Goal: Task Accomplishment & Management: Manage account settings

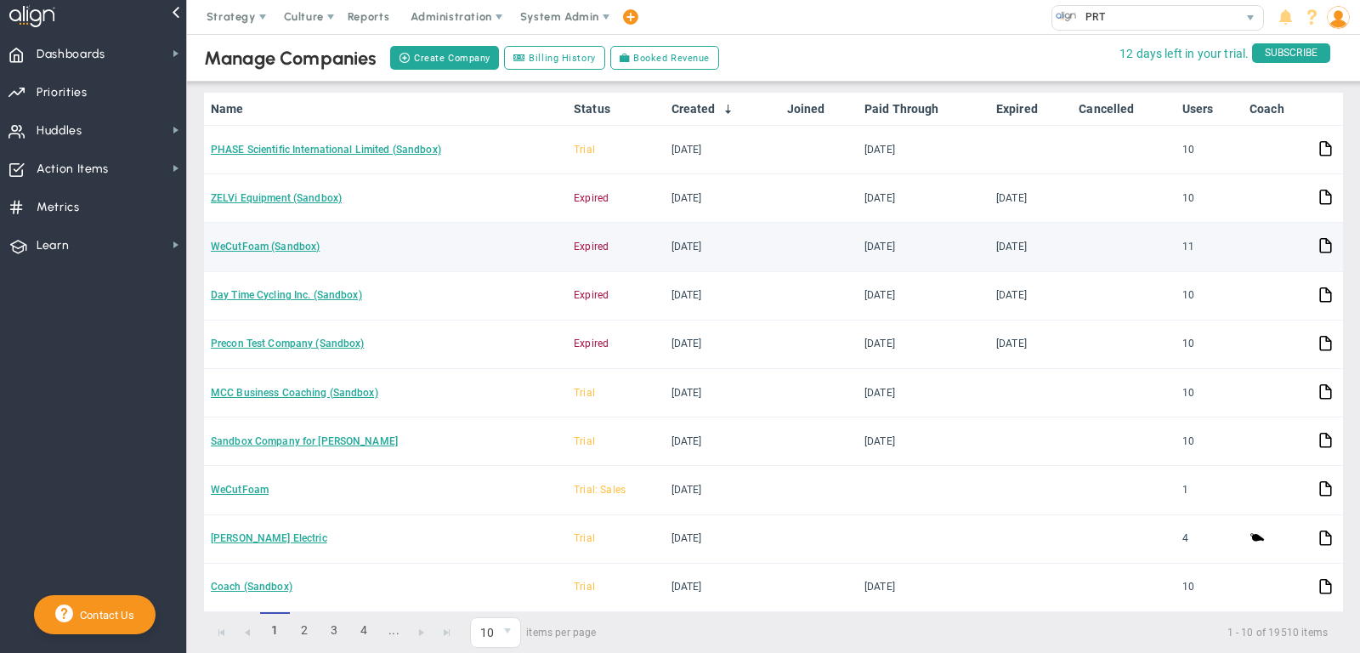
scroll to position [177, 0]
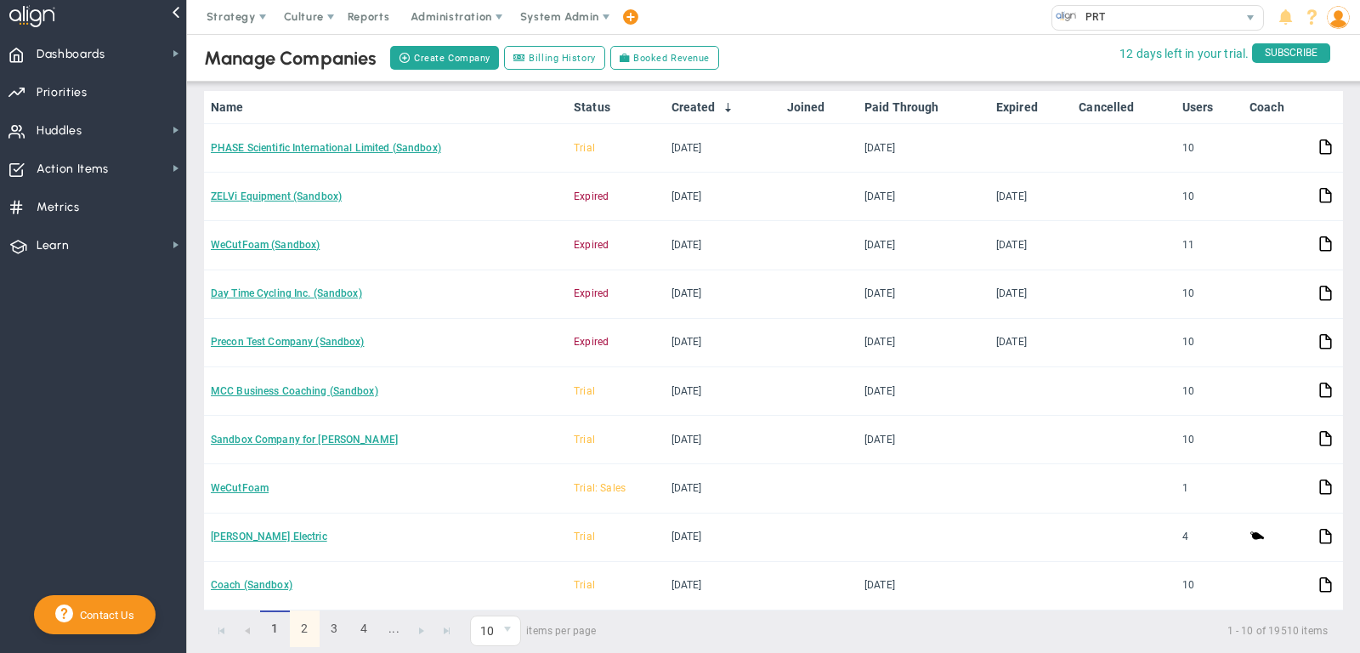
click at [309, 620] on link "2" at bounding box center [305, 628] width 30 height 37
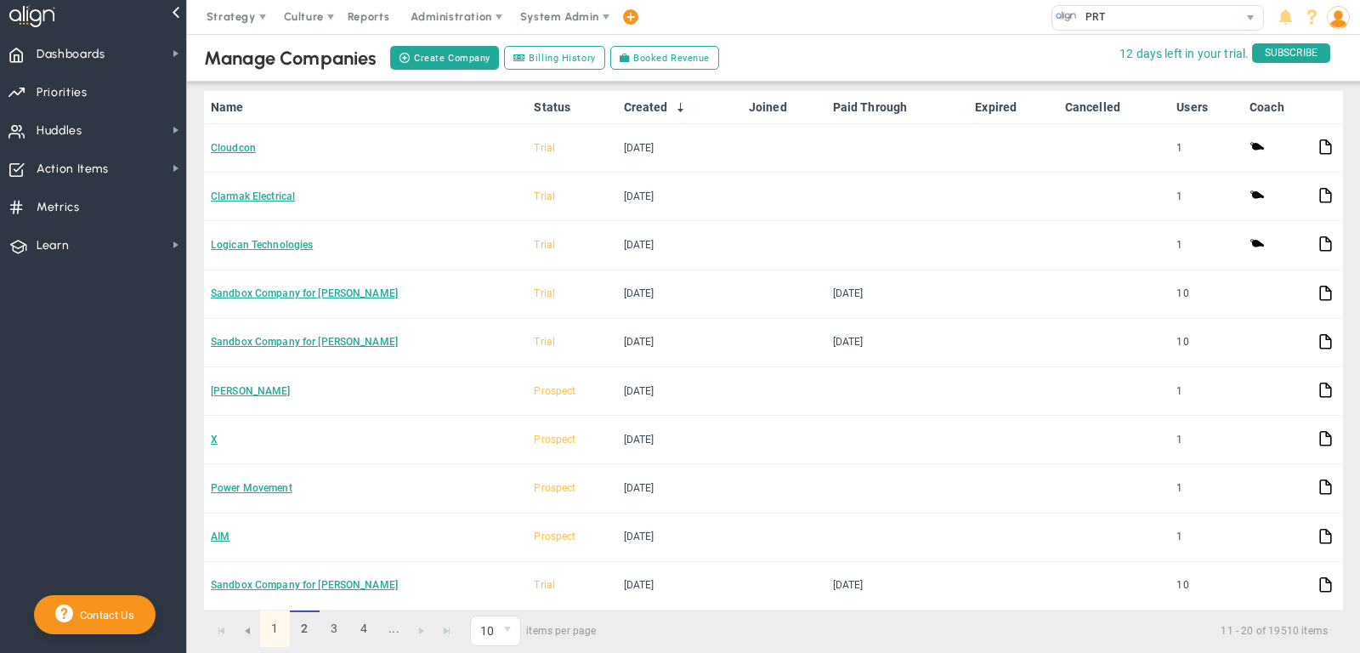
click at [273, 618] on link "1" at bounding box center [275, 628] width 30 height 37
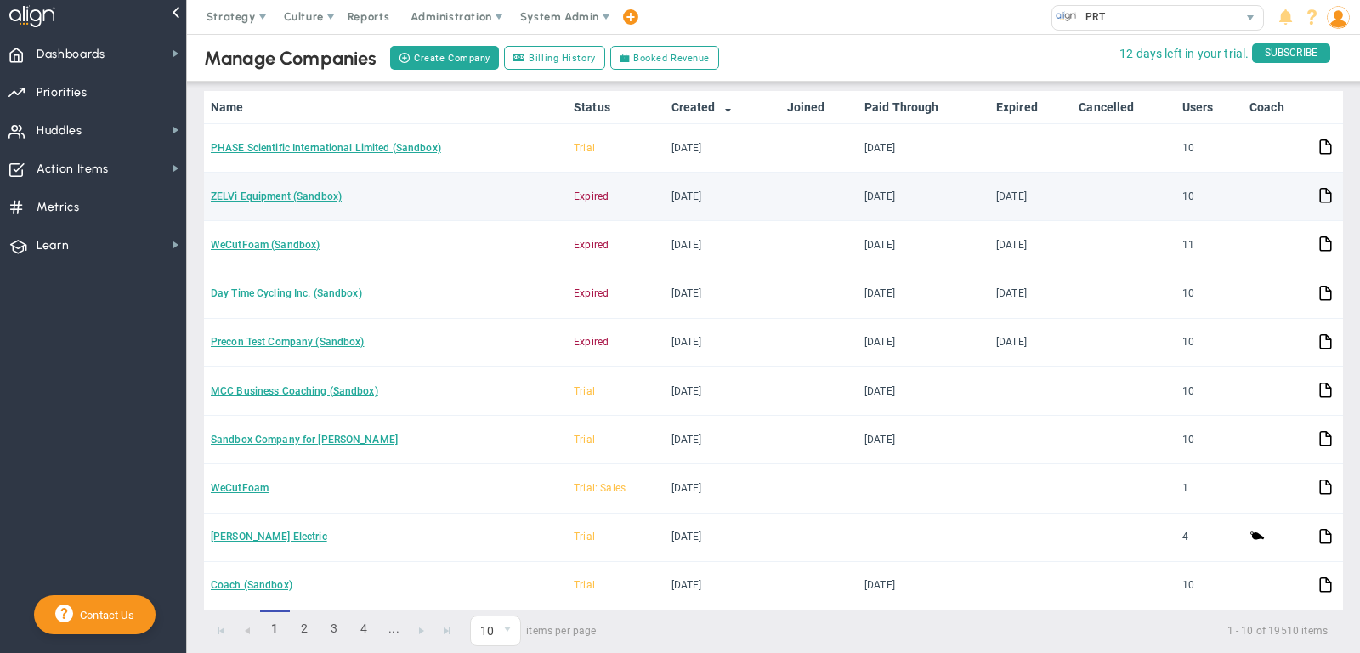
scroll to position [0, 0]
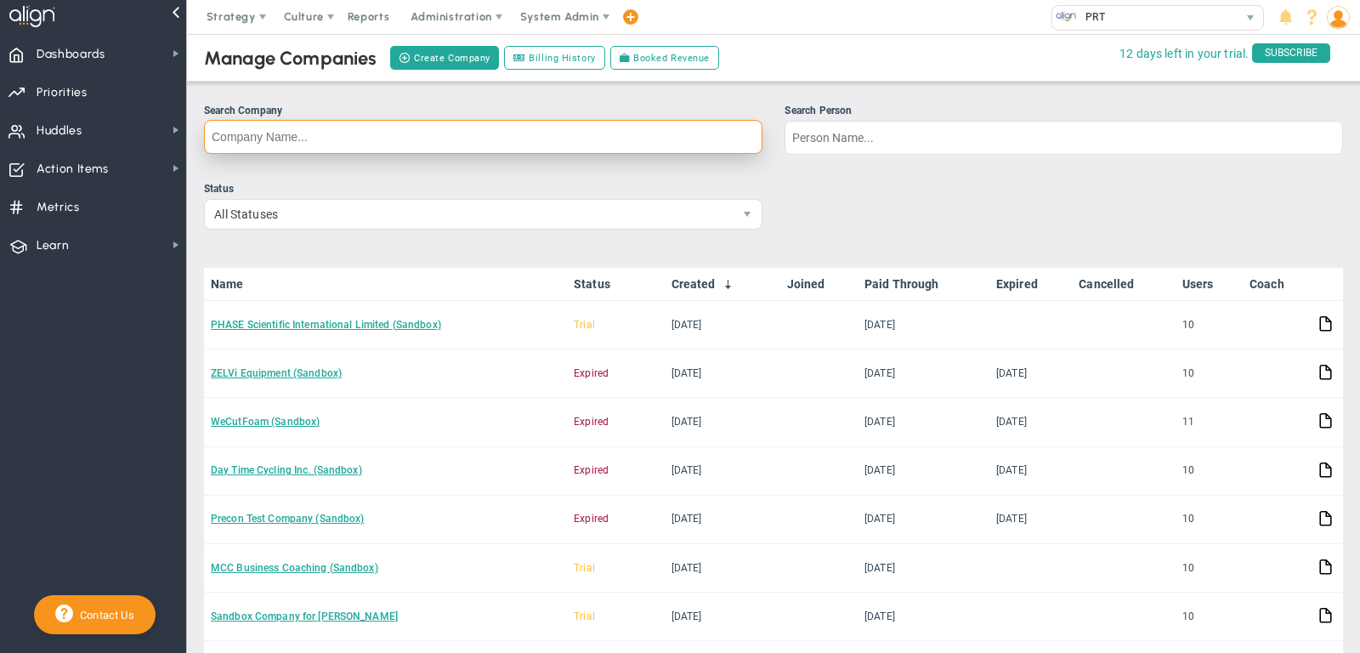
click at [322, 133] on input "Search Company" at bounding box center [483, 137] width 558 height 34
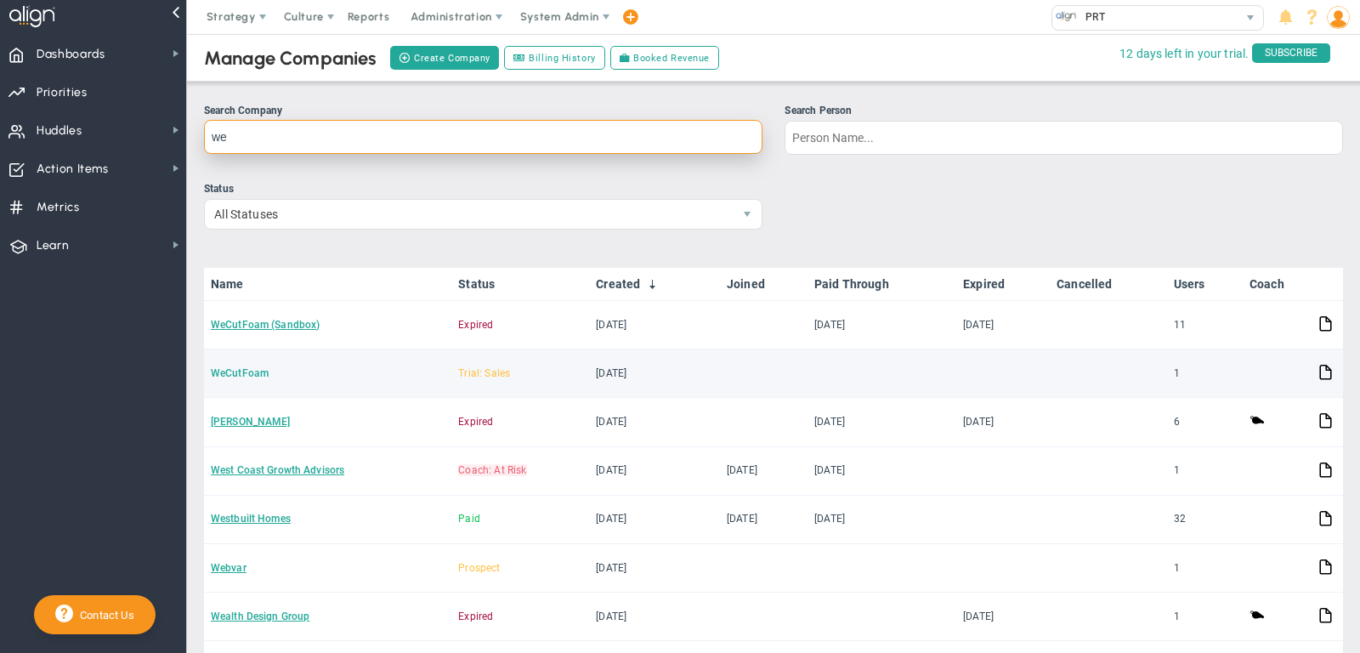
type input "we"
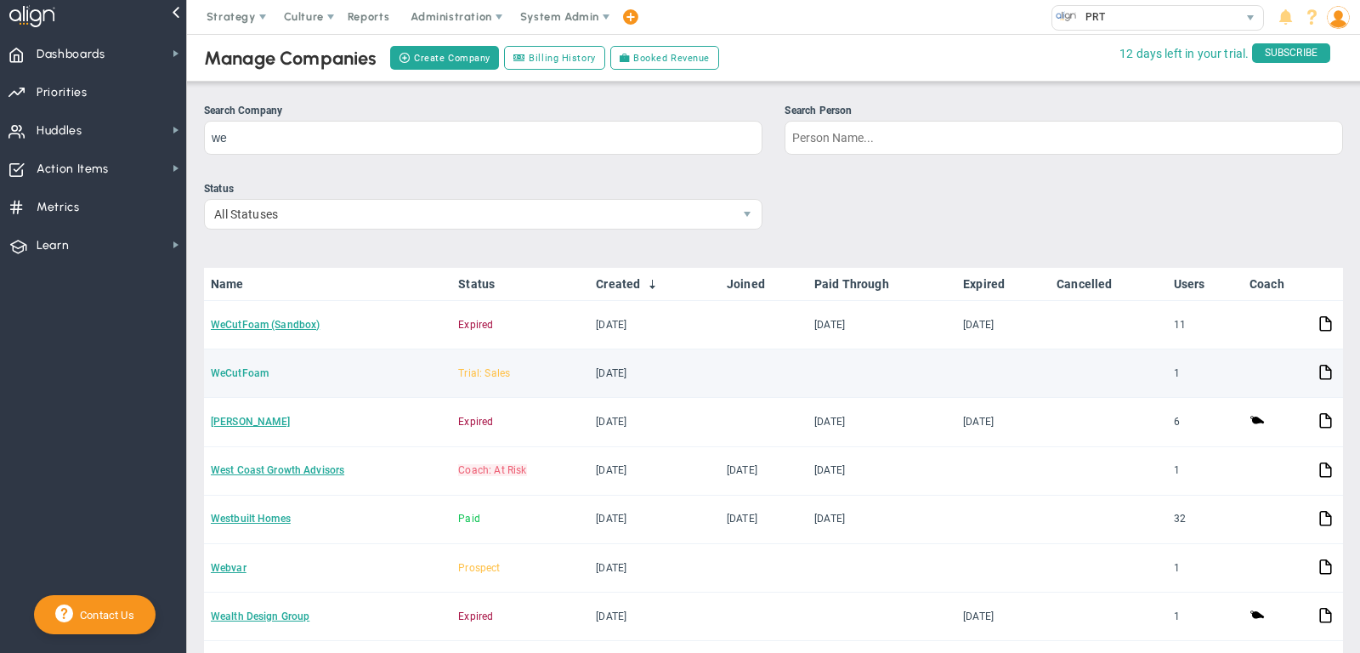
click at [243, 367] on link "WeCutFoam" at bounding box center [240, 373] width 58 height 12
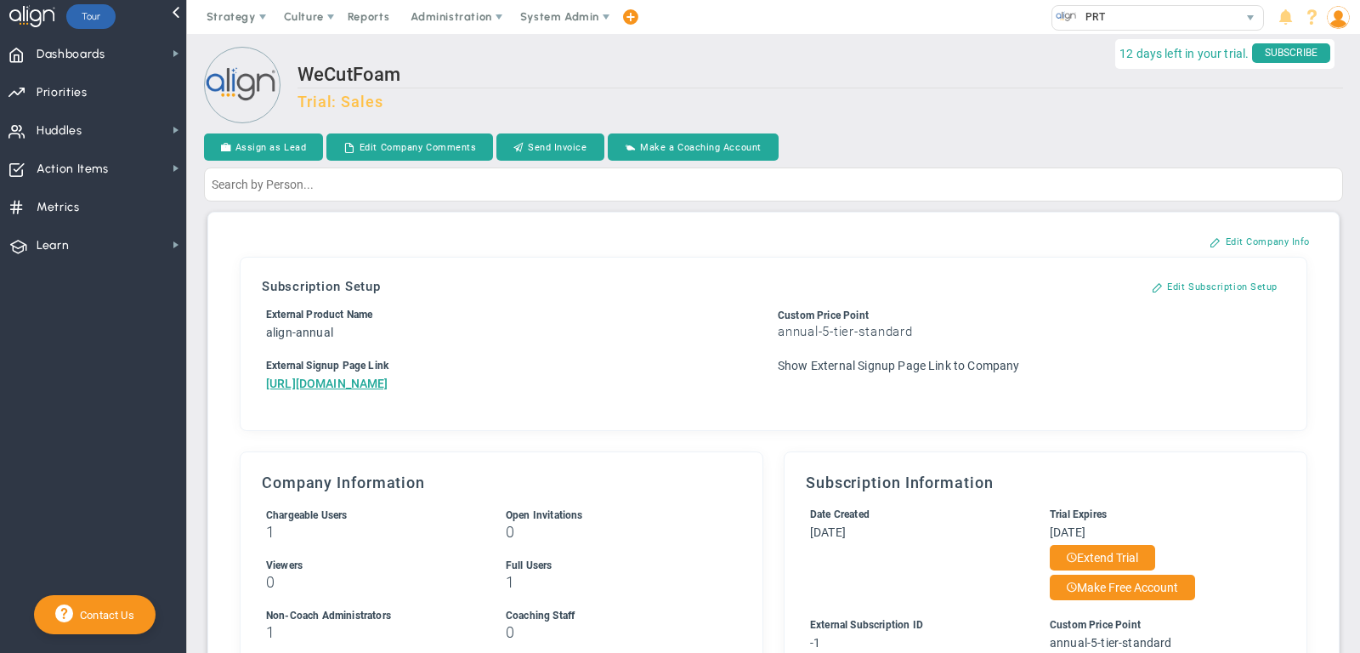
scroll to position [76, 0]
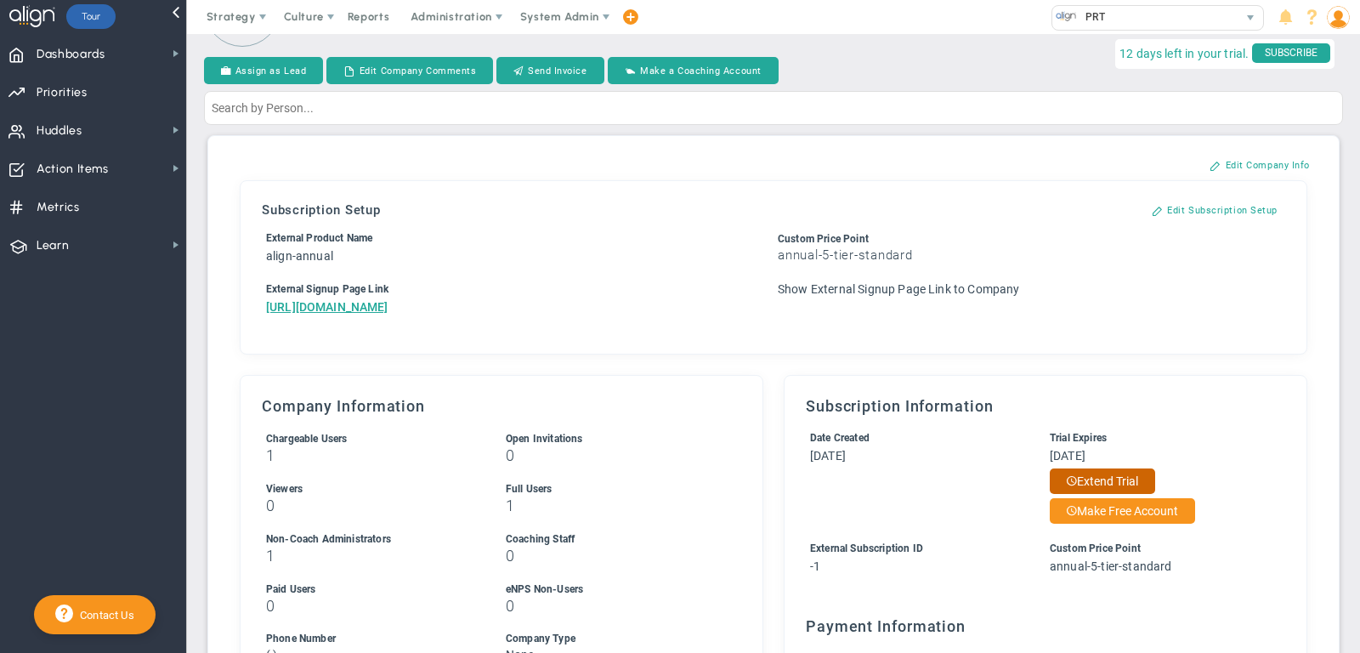
click at [1106, 494] on button "Extend Trial" at bounding box center [1101, 480] width 105 height 25
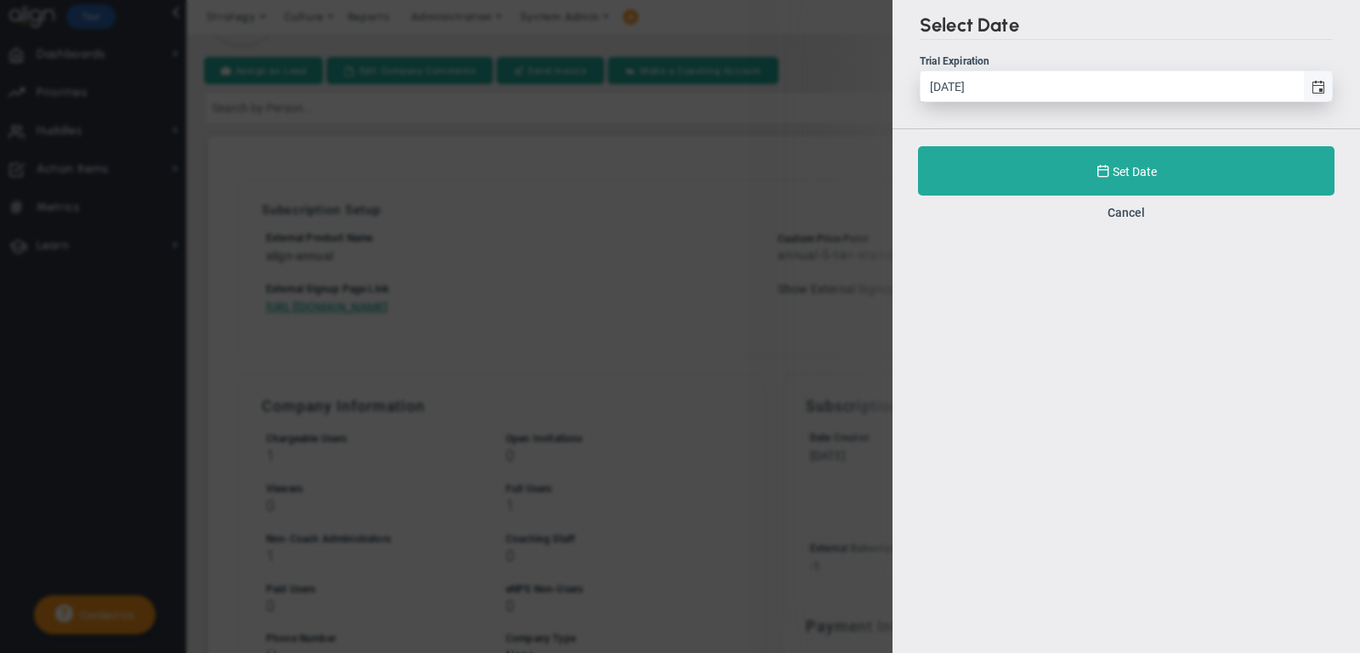
click at [1325, 82] on span "select" at bounding box center [1317, 86] width 29 height 30
click at [1303, 82] on input "[DATE]" at bounding box center [1111, 86] width 382 height 30
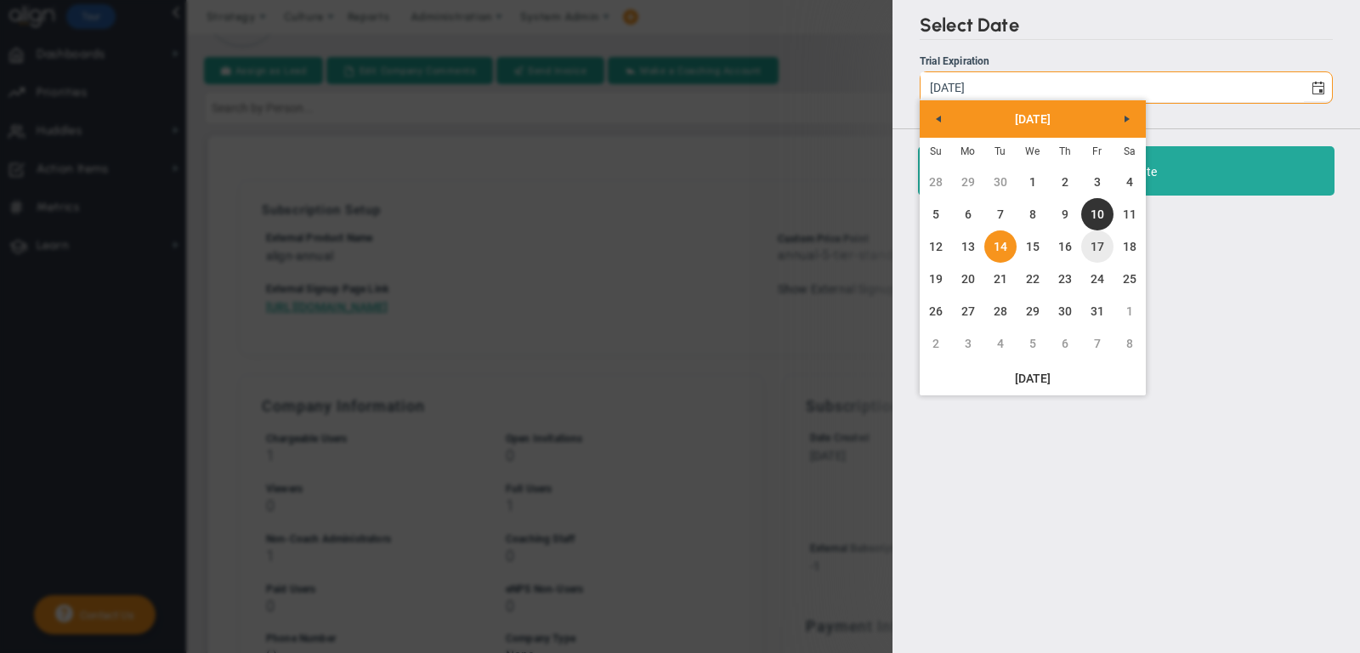
click at [1099, 235] on link "17" at bounding box center [1097, 246] width 32 height 32
type input "[DATE]"
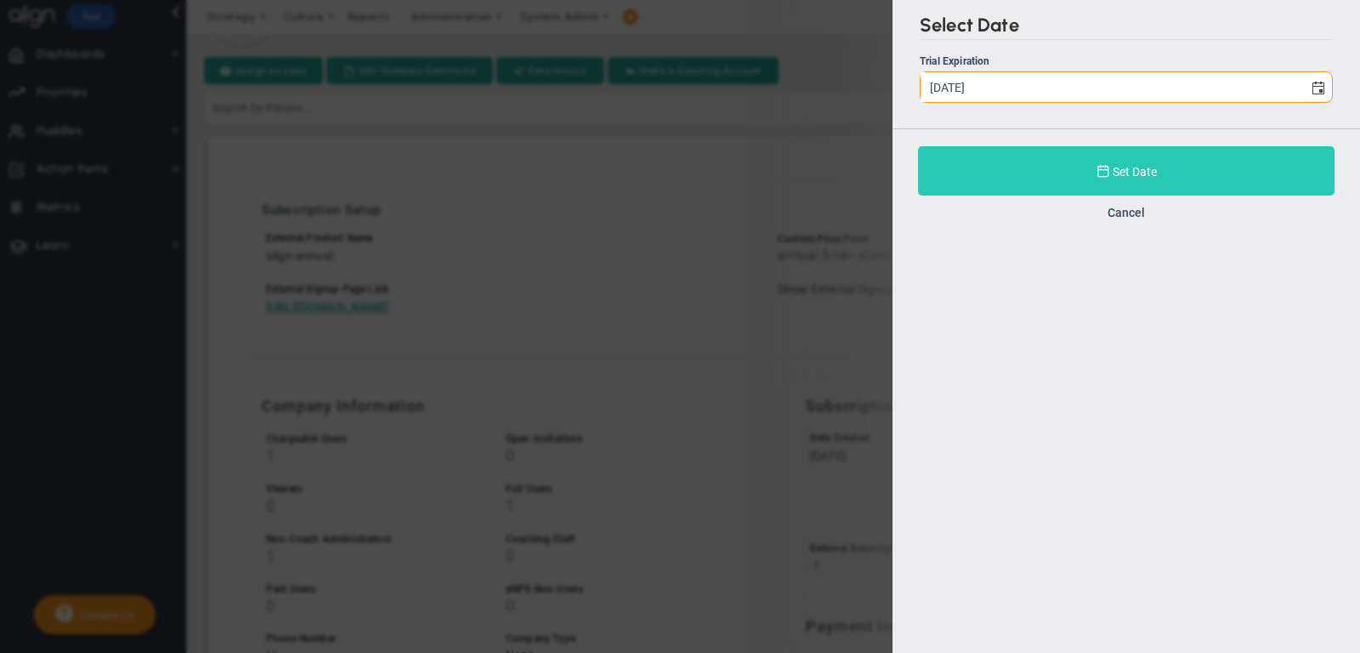
click at [1004, 185] on button "Set Date" at bounding box center [1126, 170] width 416 height 49
